Goal: Obtain resource: Obtain resource

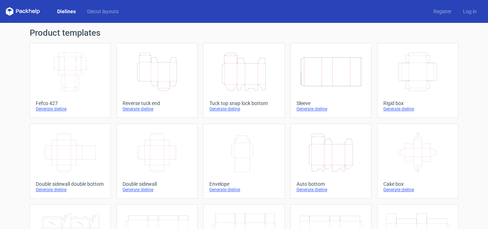
click at [138, 110] on div "Generate dieline" at bounding box center [157, 109] width 69 height 6
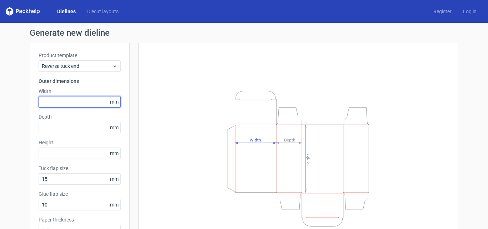
click at [83, 98] on input "text" at bounding box center [80, 101] width 82 height 11
type input "140"
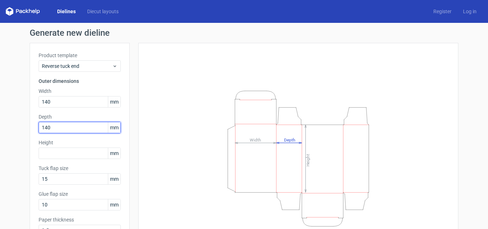
type input "140"
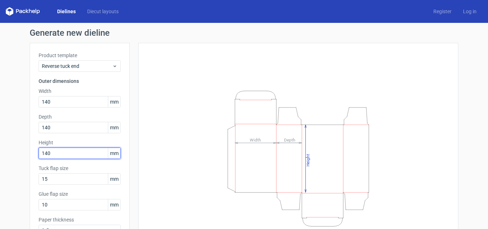
type input "140"
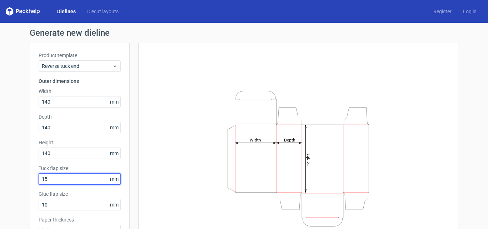
drag, startPoint x: 0, startPoint y: 172, endPoint x: 0, endPoint y: 162, distance: 10.4
click at [0, 162] on div "Generate new dieline Product template Reverse tuck end Outer dimensions Width 1…" at bounding box center [244, 151] width 488 height 257
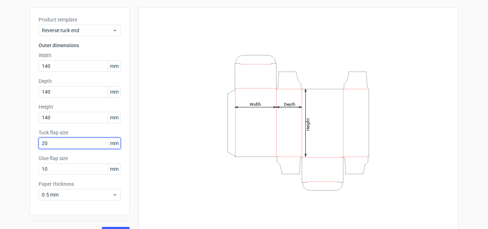
scroll to position [51, 0]
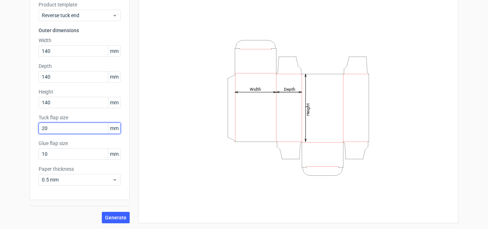
type input "20"
click at [117, 210] on div "Generate" at bounding box center [80, 211] width 100 height 23
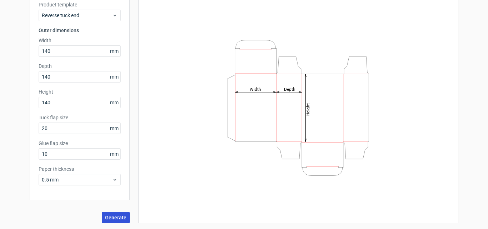
click at [117, 218] on span "Generate" at bounding box center [115, 217] width 21 height 5
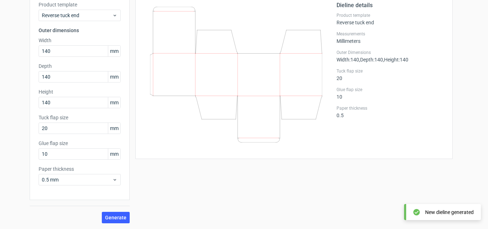
scroll to position [15, 0]
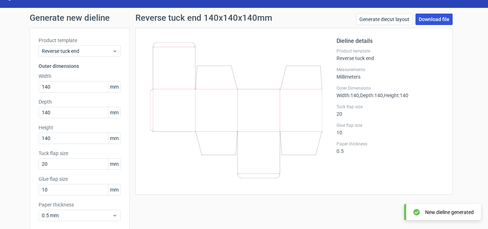
click at [432, 19] on link "Download file" at bounding box center [434, 19] width 37 height 11
